Goal: Task Accomplishment & Management: Manage account settings

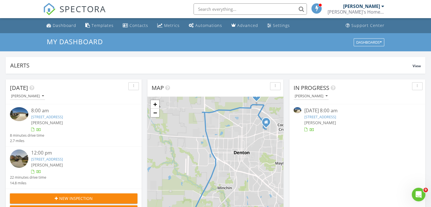
click at [55, 123] on span "[PERSON_NAME]" at bounding box center [47, 122] width 32 height 5
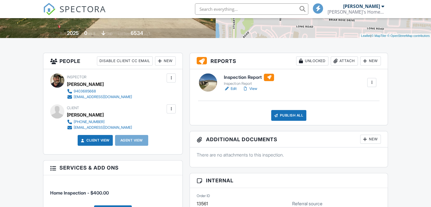
scroll to position [85, 0]
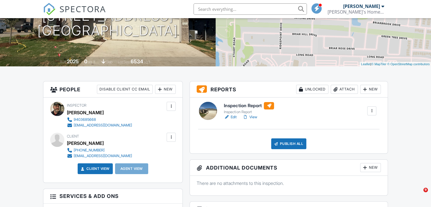
click at [249, 108] on h6 "Inspection Report" at bounding box center [249, 105] width 50 height 7
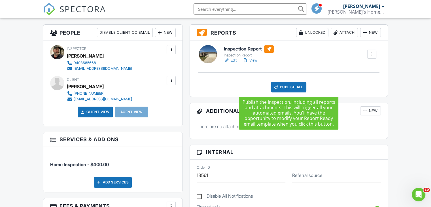
click at [286, 87] on div "Publish All" at bounding box center [288, 87] width 35 height 11
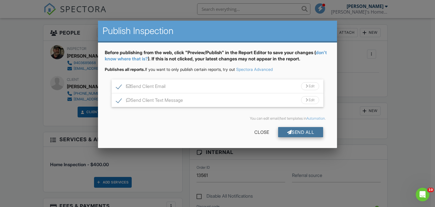
click at [297, 132] on div "Send All" at bounding box center [300, 132] width 45 height 10
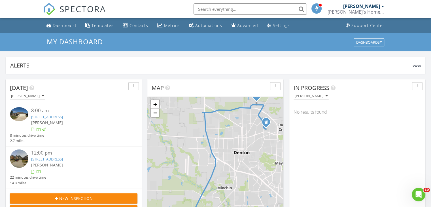
click at [382, 5] on div at bounding box center [382, 6] width 3 height 5
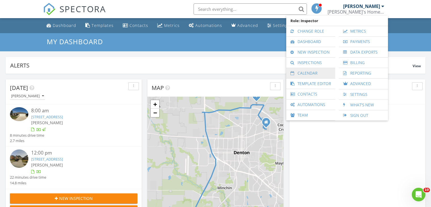
click at [318, 71] on link "Calendar" at bounding box center [310, 73] width 43 height 10
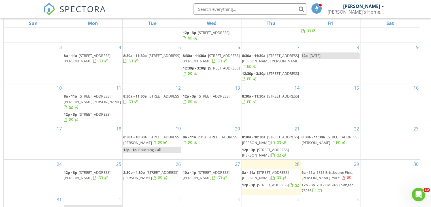
scroll to position [75, 0]
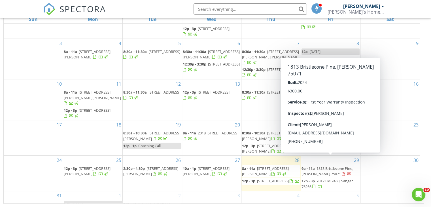
click at [334, 166] on span "1813 Bristlecone Pine, McKinney 75071" at bounding box center [327, 171] width 52 height 10
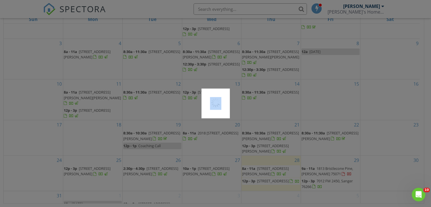
click at [334, 160] on div at bounding box center [215, 103] width 431 height 207
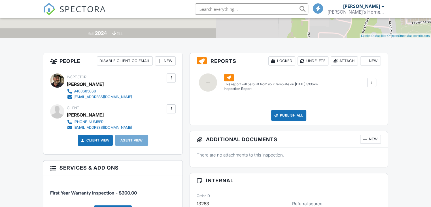
click at [171, 111] on div at bounding box center [171, 109] width 6 height 6
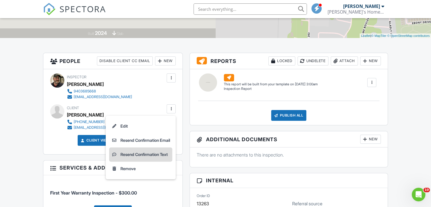
click at [146, 155] on li "Resend Confirmation Text" at bounding box center [140, 154] width 63 height 14
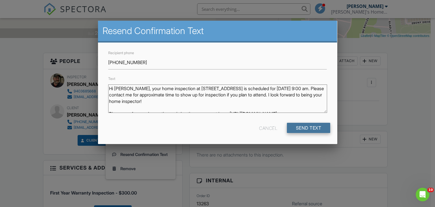
click at [310, 127] on input "Send Text" at bounding box center [309, 128] width 44 height 10
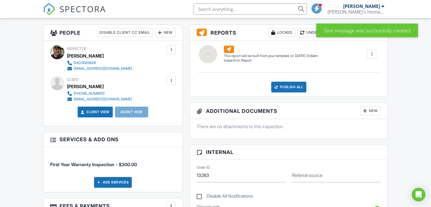
click at [170, 79] on div at bounding box center [171, 81] width 6 height 6
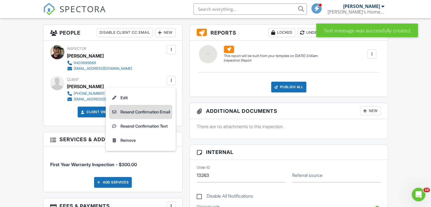
click at [152, 112] on li "Resend Confirmation Email" at bounding box center [140, 112] width 63 height 14
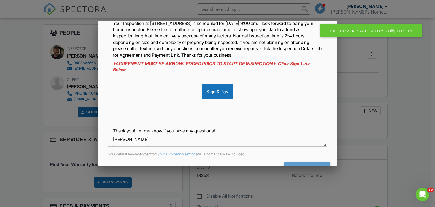
scroll to position [133, 0]
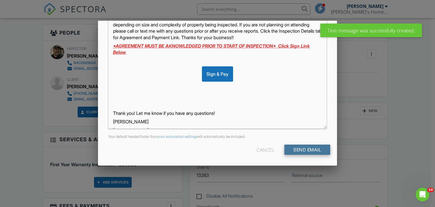
click at [309, 150] on input "Send Email" at bounding box center [307, 149] width 46 height 10
